Goal: Check status: Check status

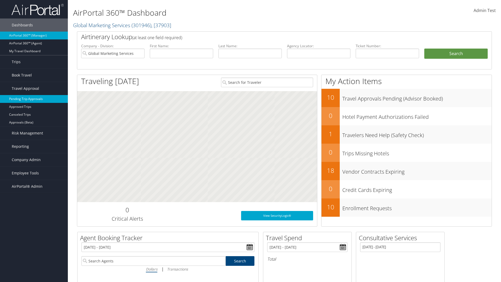
click at [34, 99] on link "Pending Trip Approvals" at bounding box center [34, 99] width 68 height 8
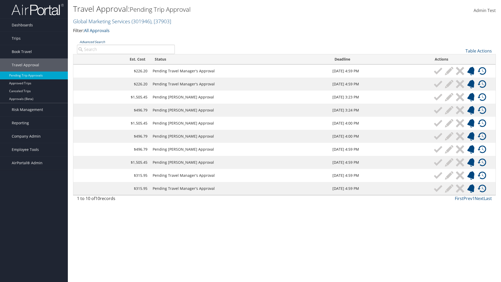
click at [92, 42] on link "Advanced Search" at bounding box center [92, 42] width 25 height 4
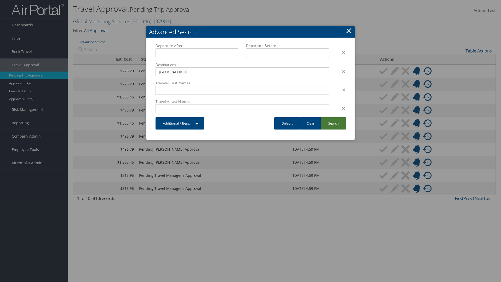
type input "[GEOGRAPHIC_DATA]"
click at [333, 123] on link "Search" at bounding box center [332, 123] width 25 height 12
type input "[GEOGRAPHIC_DATA]"
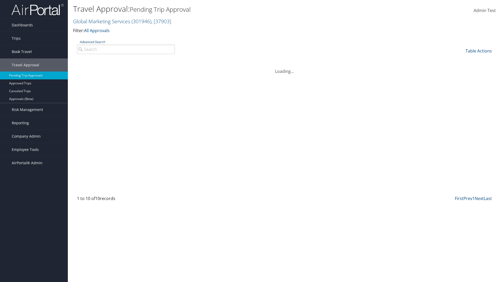
click at [92, 42] on link "Advanced Search" at bounding box center [92, 42] width 25 height 4
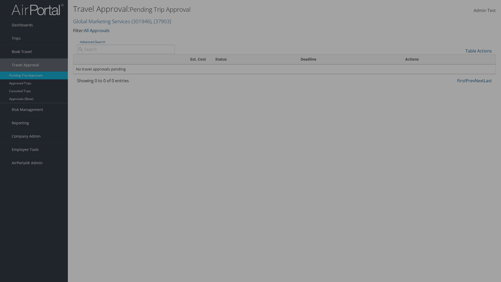
click at [0, 0] on link "Clear" at bounding box center [0, 0] width 0 height 0
click at [0, 0] on link "×" at bounding box center [0, 0] width 0 height 0
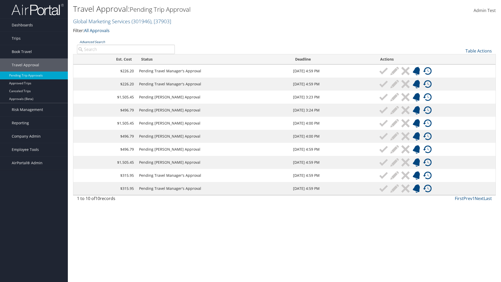
click at [92, 42] on link "Advanced Search" at bounding box center [92, 42] width 25 height 4
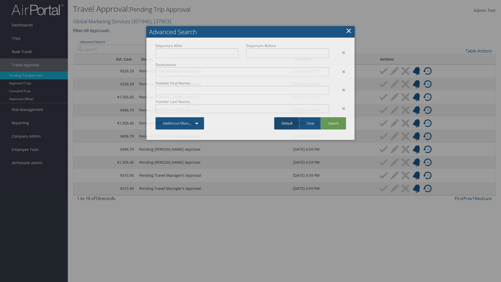
click at [287, 123] on link "Default" at bounding box center [287, 123] width 26 height 12
